Goal: Register for event/course

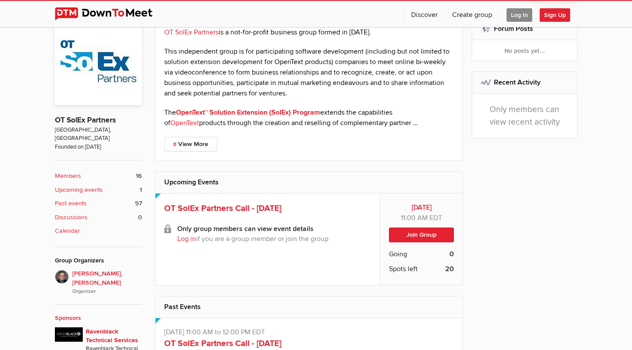
scroll to position [210, 0]
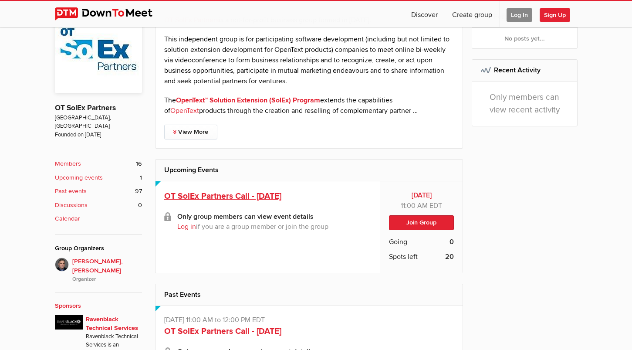
click at [237, 200] on span "OT SolEx Partners Call - [DATE]" at bounding box center [222, 196] width 117 height 10
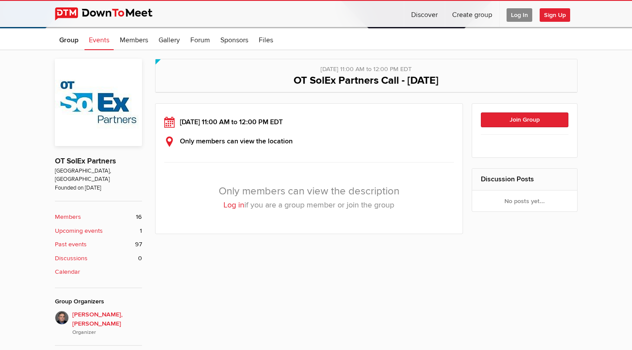
scroll to position [161, 0]
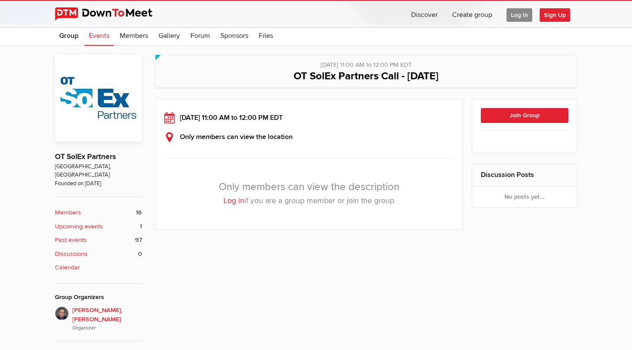
click at [231, 203] on link "Log in" at bounding box center [234, 201] width 21 height 10
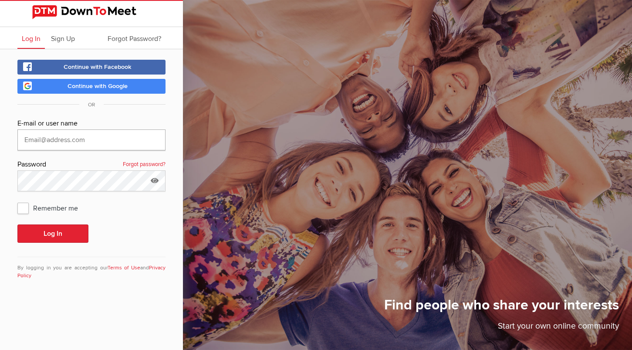
click at [93, 133] on input "text" at bounding box center [91, 139] width 148 height 21
click at [0, 0] on com-1password-button at bounding box center [0, 0] width 0 height 0
type input "[EMAIL_ADDRESS][DOMAIN_NAME]"
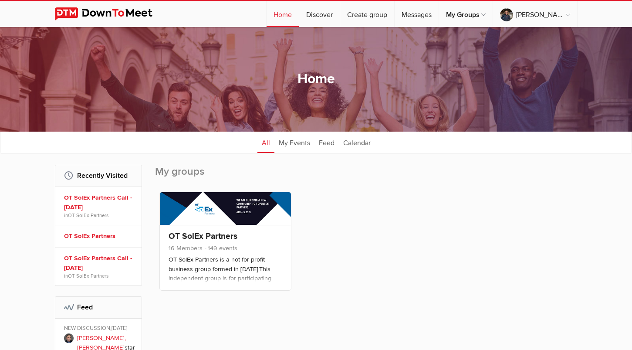
scroll to position [86, 0]
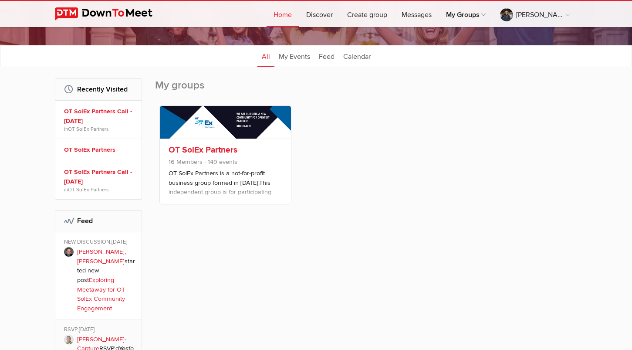
click at [202, 153] on link "OT SolEx Partners" at bounding box center [203, 150] width 69 height 10
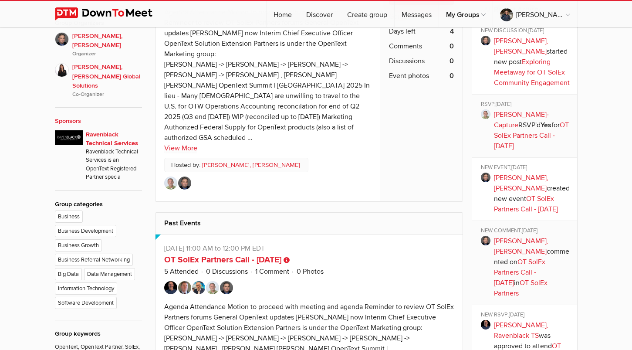
scroll to position [421, 0]
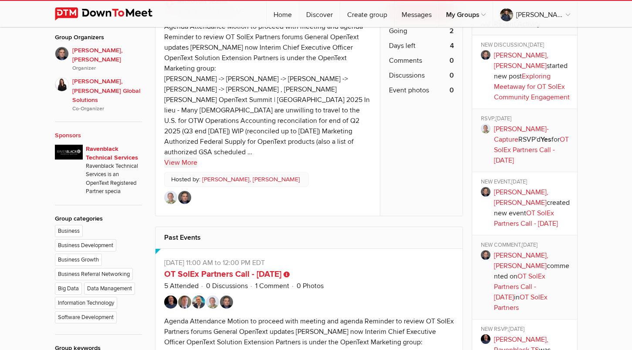
click at [185, 157] on link "View More" at bounding box center [180, 162] width 33 height 10
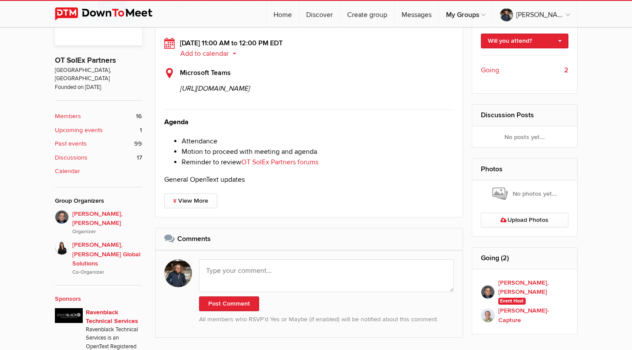
scroll to position [261, 0]
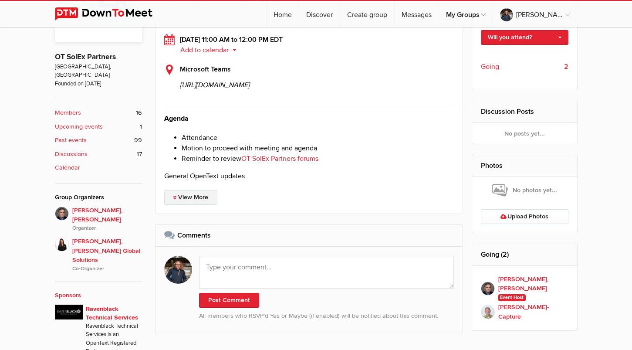
click at [190, 205] on link "View More" at bounding box center [190, 197] width 53 height 15
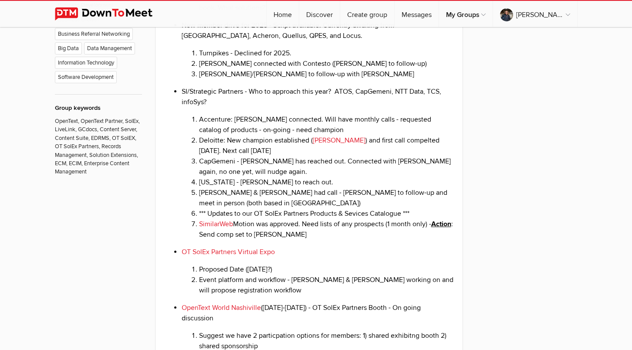
scroll to position [0, 0]
